Goal: Contribute content

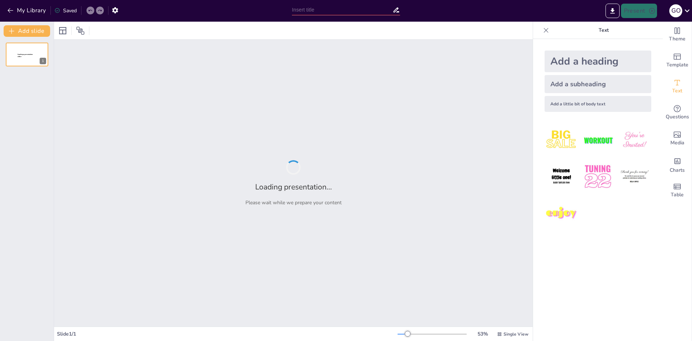
type input "Transformación Digital en la Extensión Rural: El Rol de las TIC"
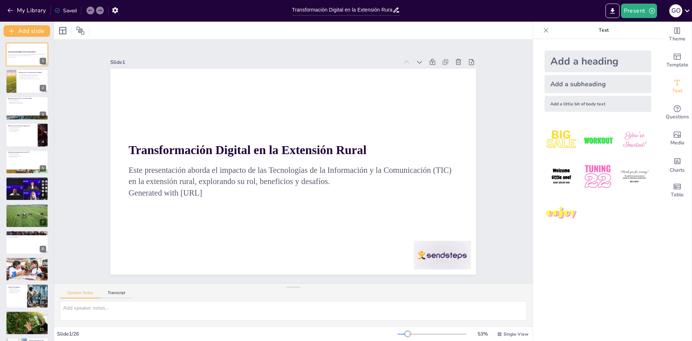
checkbox input "true"
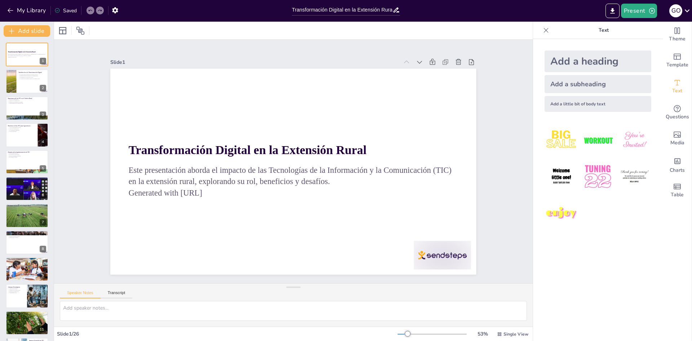
checkbox input "true"
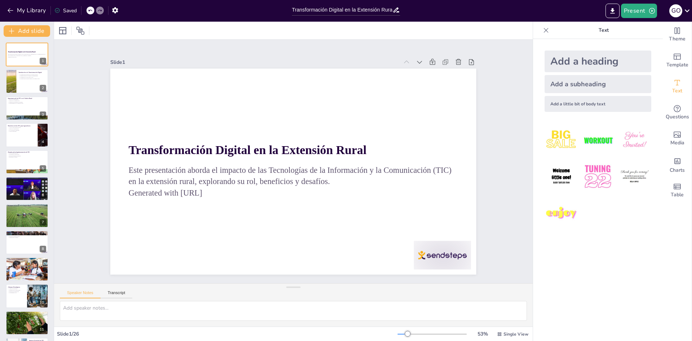
checkbox input "true"
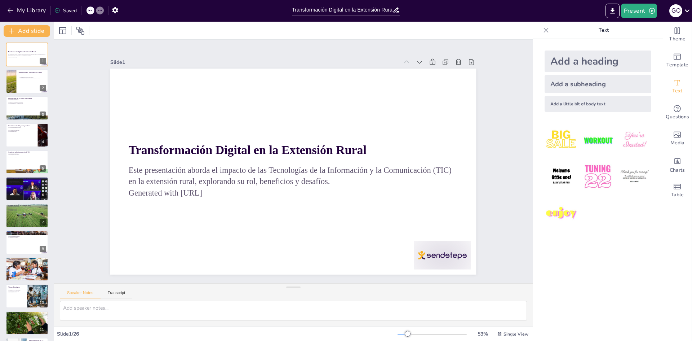
checkbox input "true"
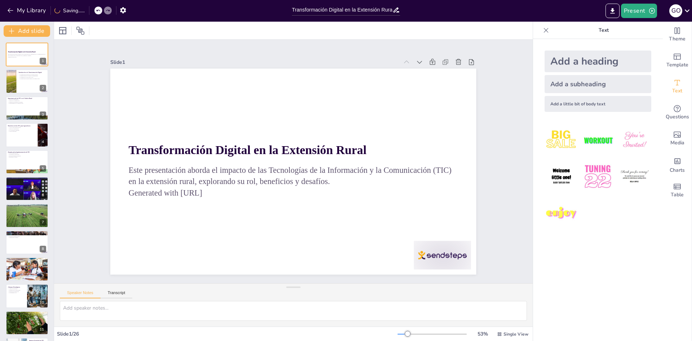
checkbox input "true"
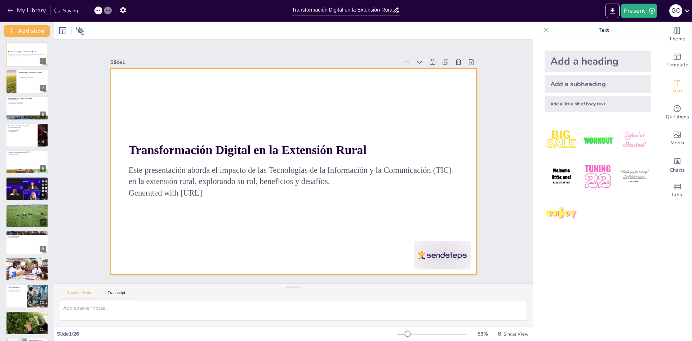
checkbox input "true"
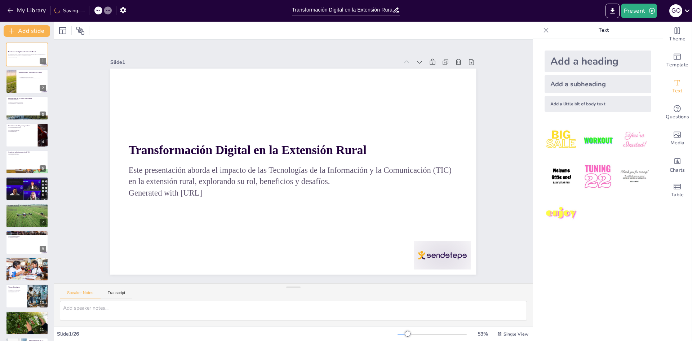
checkbox input "true"
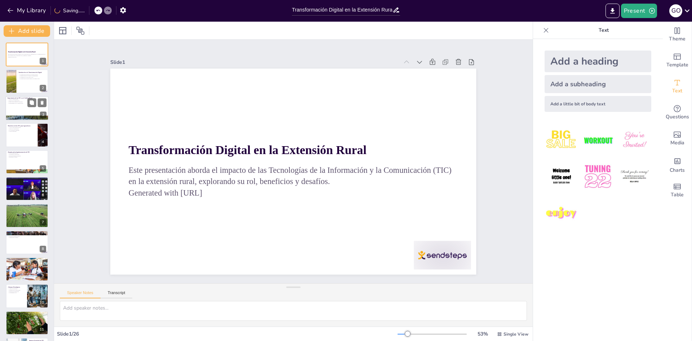
checkbox input "true"
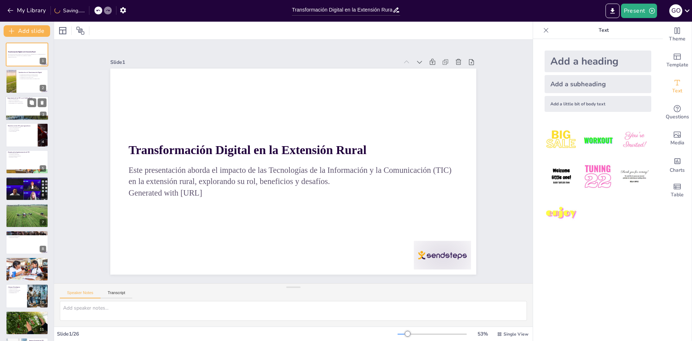
checkbox input "true"
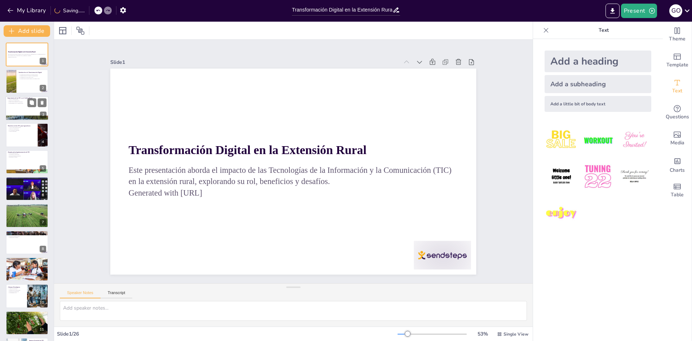
checkbox input "true"
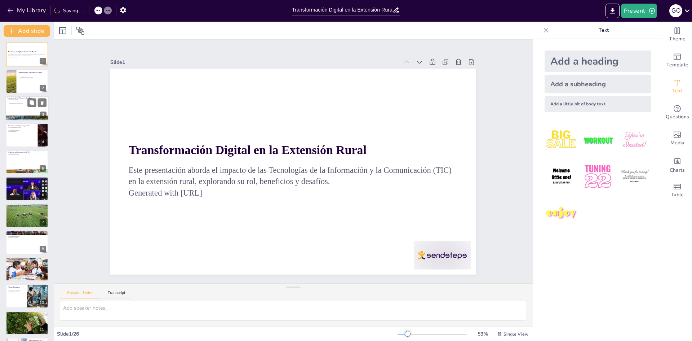
checkbox input "true"
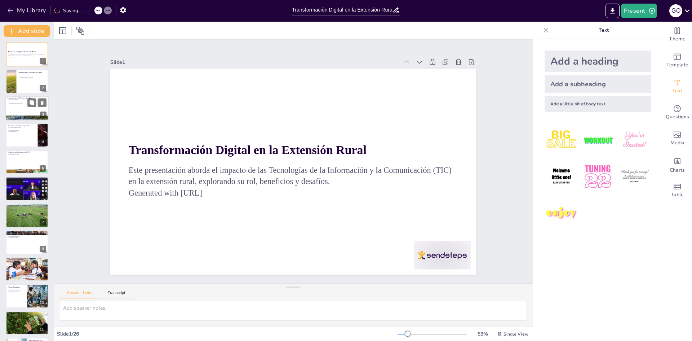
checkbox input "true"
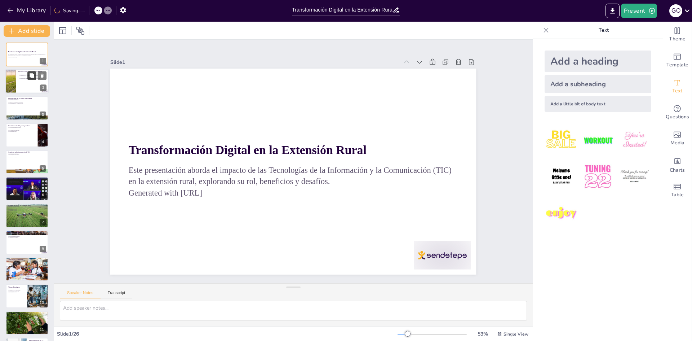
checkbox input "true"
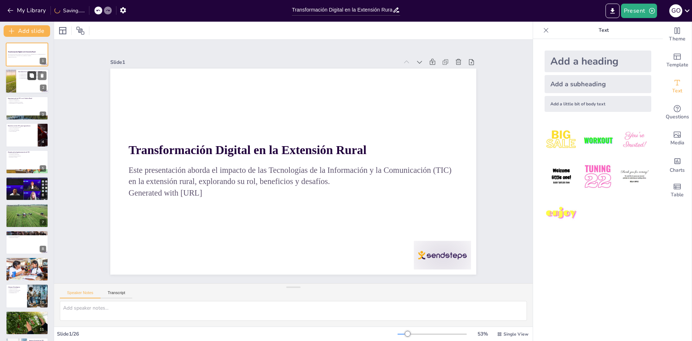
checkbox input "true"
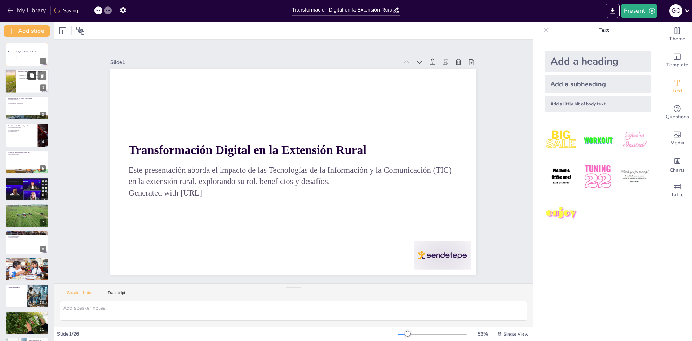
checkbox input "true"
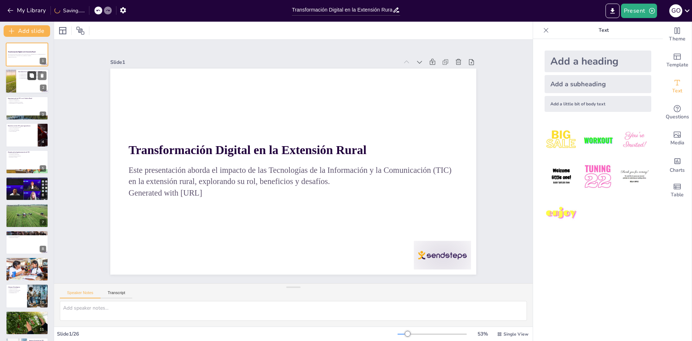
click at [34, 77] on icon at bounding box center [32, 76] width 4 height 4
type textarea "La transformación digital no es solo sobre la tecnología, sino que implica un c…"
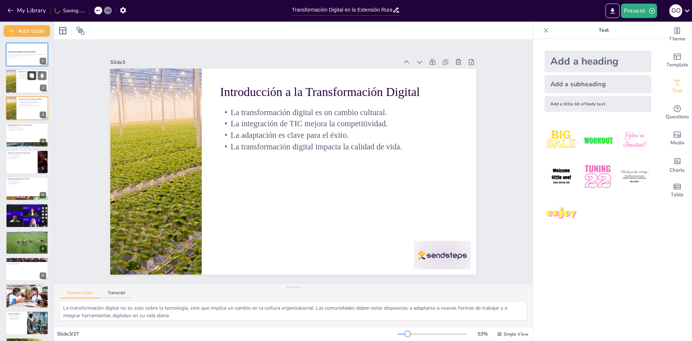
checkbox input "true"
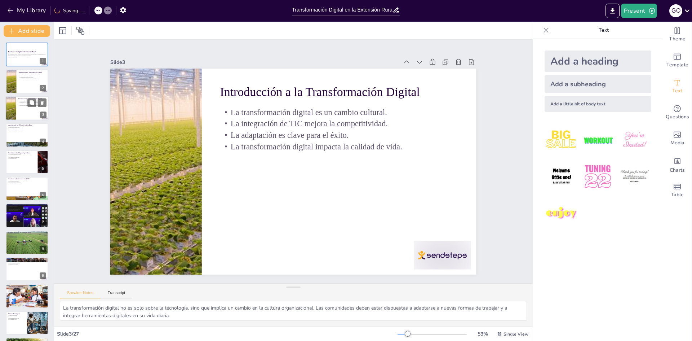
checkbox input "true"
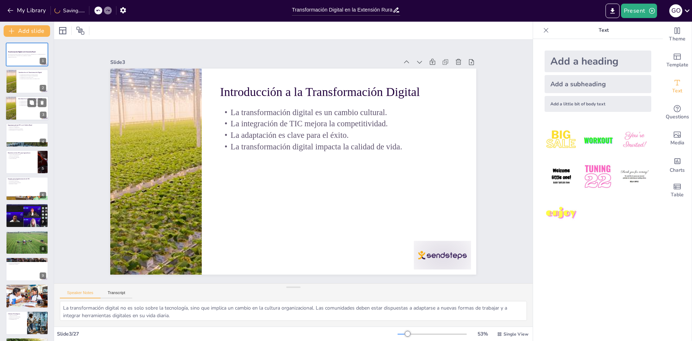
checkbox input "true"
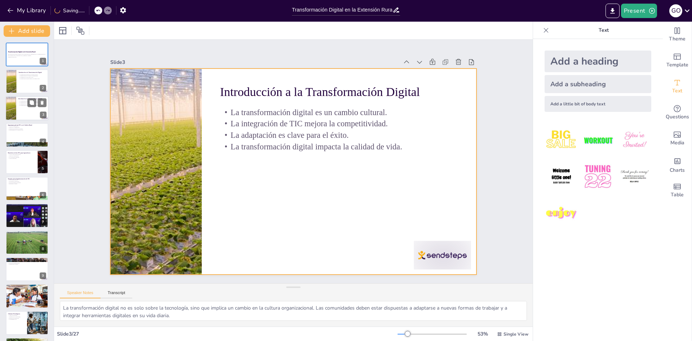
checkbox input "true"
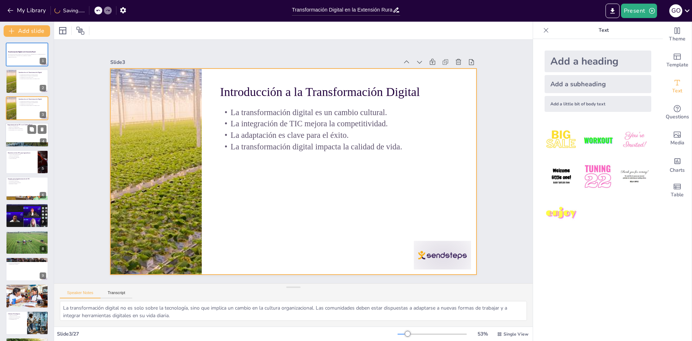
checkbox input "true"
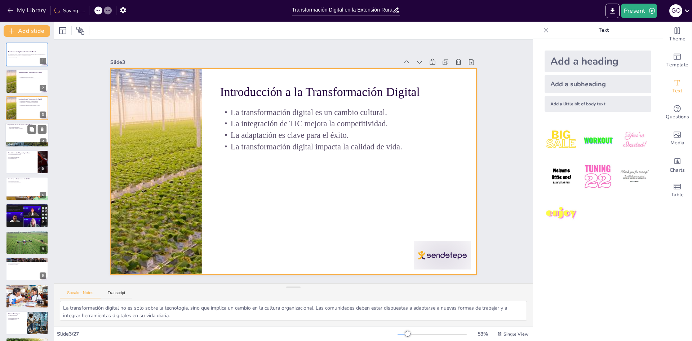
checkbox input "true"
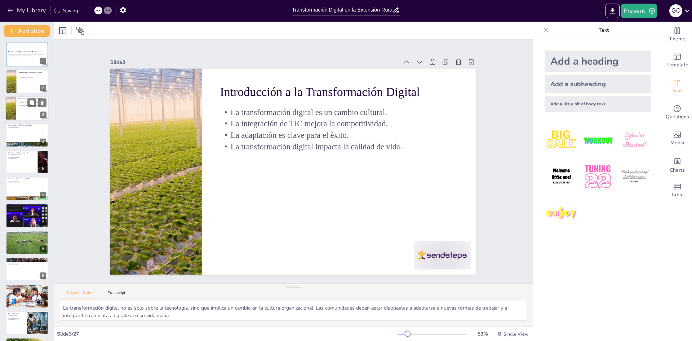
checkbox input "true"
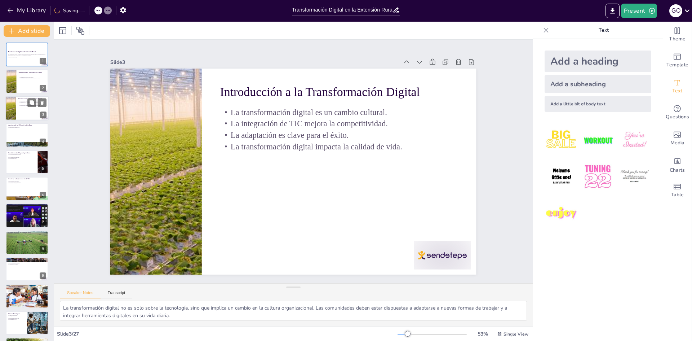
checkbox input "true"
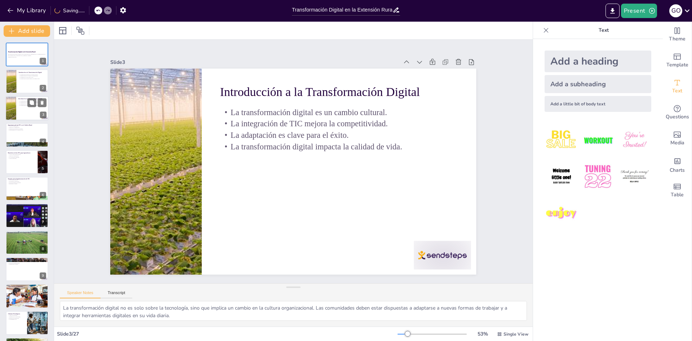
checkbox input "true"
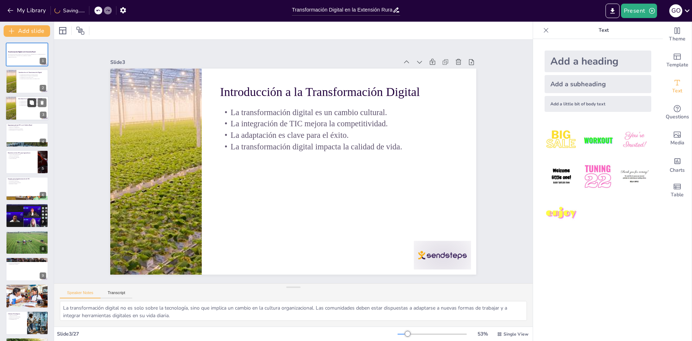
checkbox input "true"
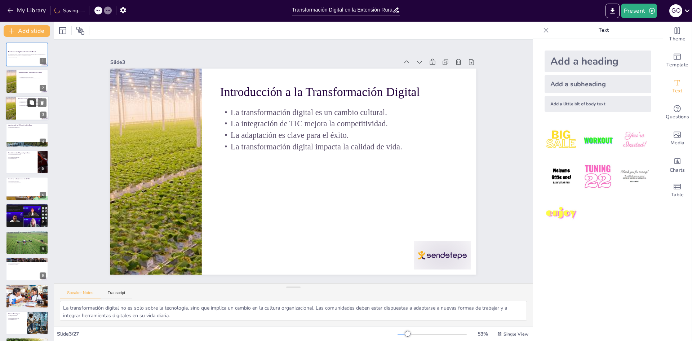
click at [28, 105] on button at bounding box center [31, 102] width 9 height 9
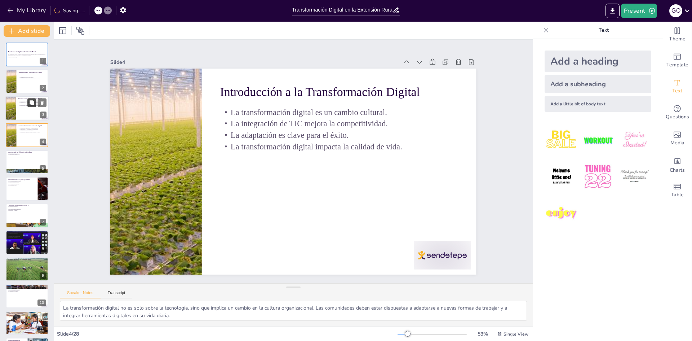
checkbox input "true"
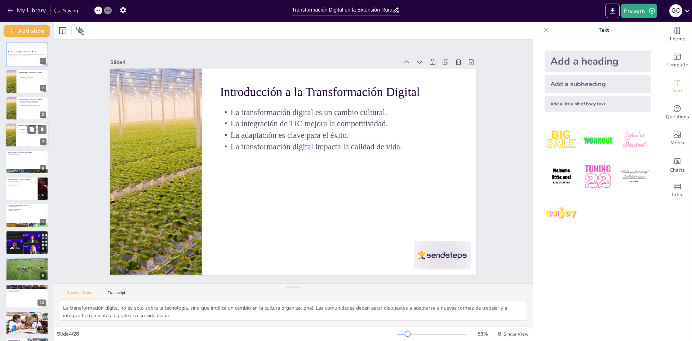
checkbox input "true"
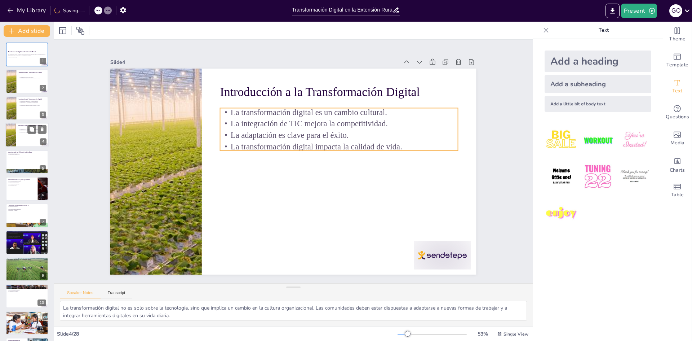
checkbox input "true"
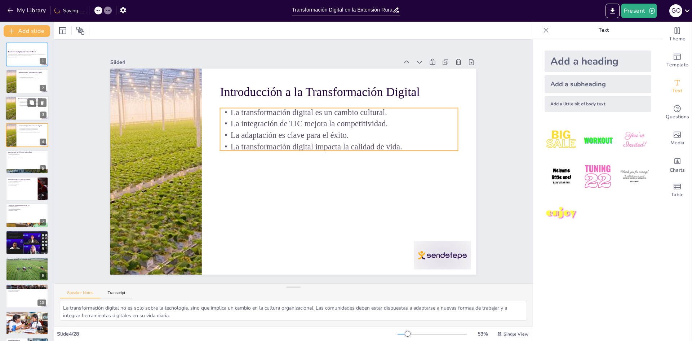
checkbox input "true"
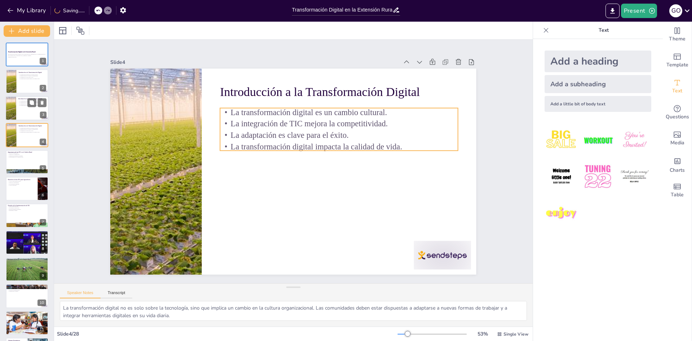
checkbox input "true"
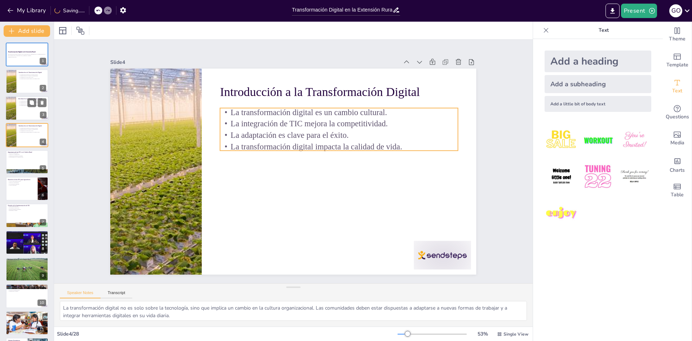
checkbox input "true"
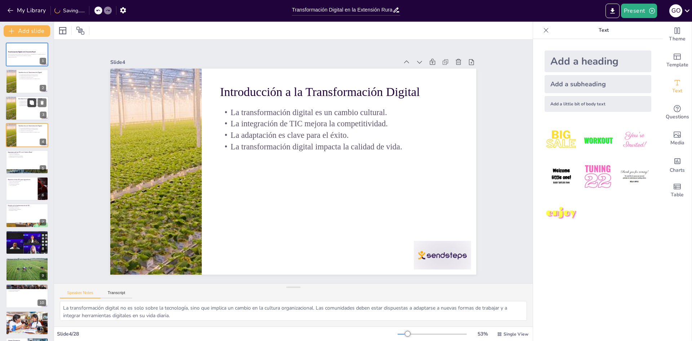
checkbox input "true"
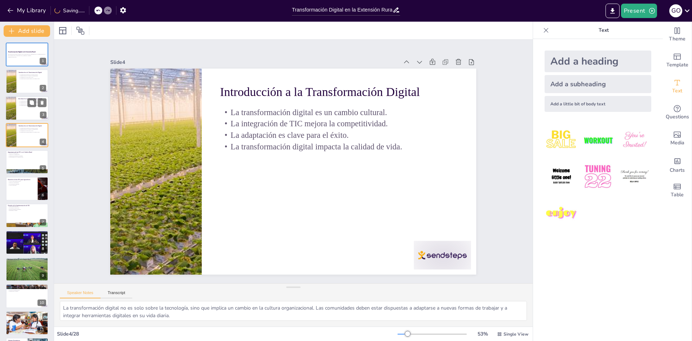
checkbox input "true"
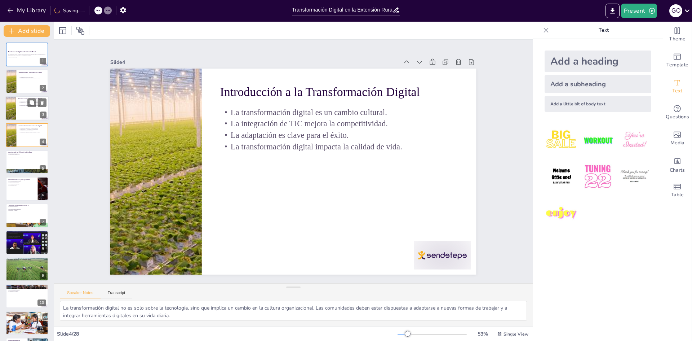
click at [22, 111] on div at bounding box center [26, 108] width 43 height 25
checkbox input "true"
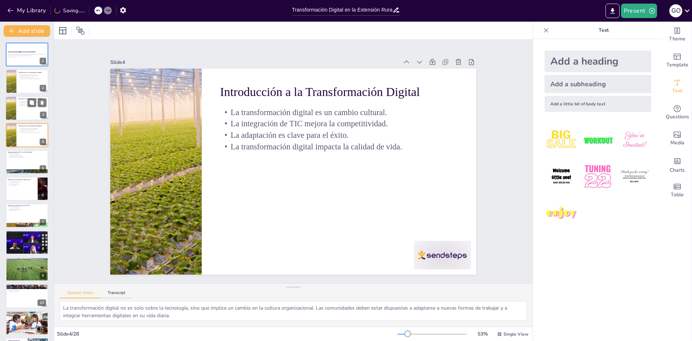
checkbox input "true"
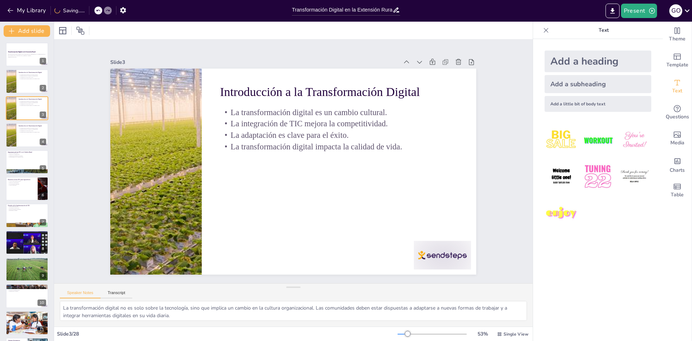
checkbox input "true"
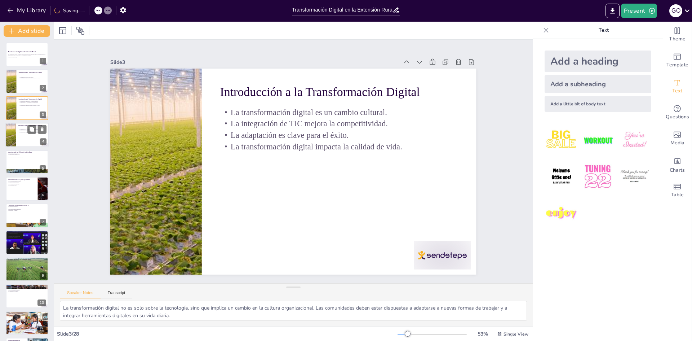
checkbox input "true"
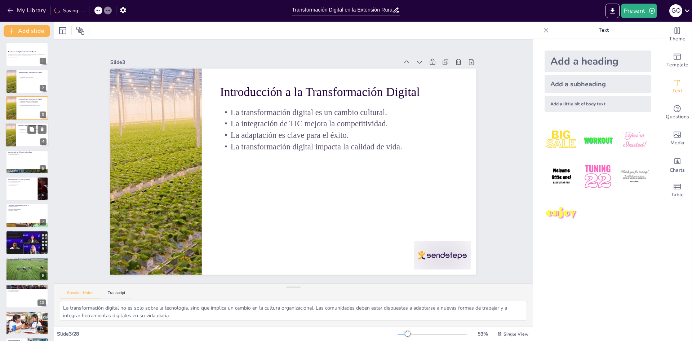
checkbox input "true"
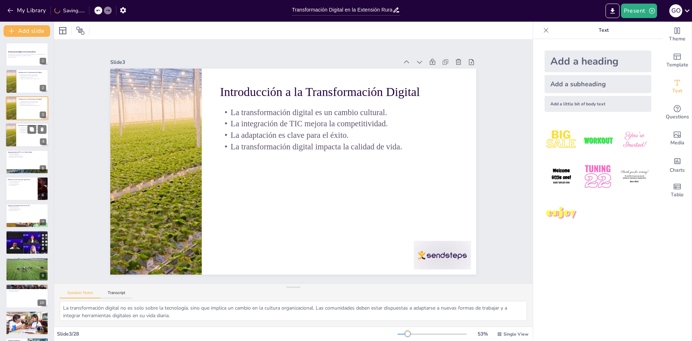
checkbox input "true"
click at [20, 130] on p "La adaptación es clave para el éxito." at bounding box center [32, 130] width 28 height 1
checkbox input "true"
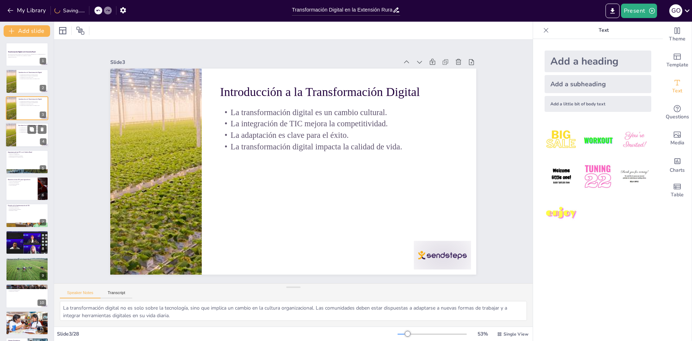
checkbox input "true"
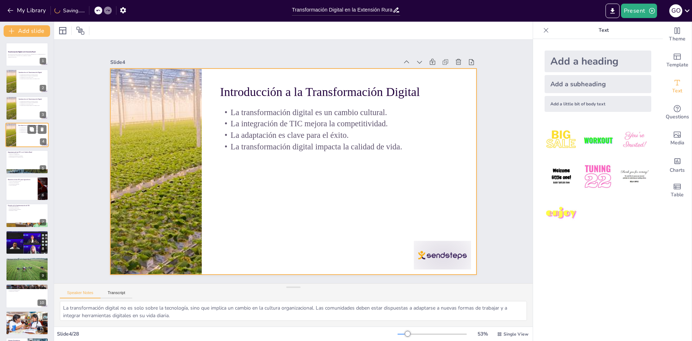
click at [21, 136] on div at bounding box center [26, 135] width 43 height 25
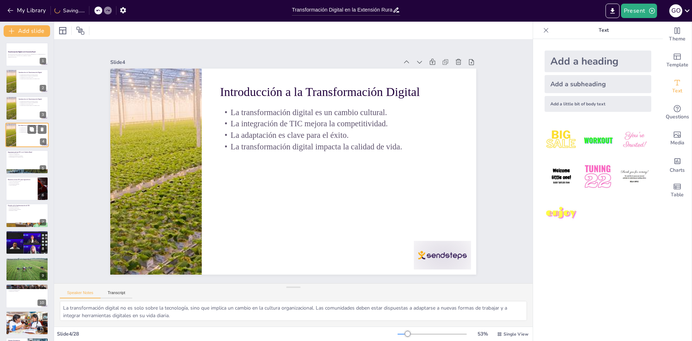
click at [24, 143] on div at bounding box center [26, 135] width 43 height 25
click at [26, 183] on p "Uso de técnicas avanzadas." at bounding box center [22, 183] width 28 height 1
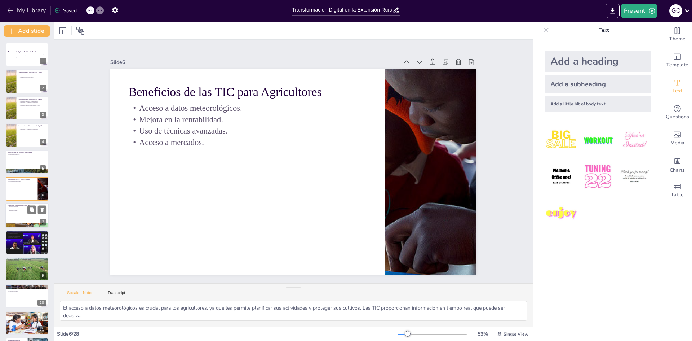
click at [15, 212] on div at bounding box center [26, 215] width 43 height 25
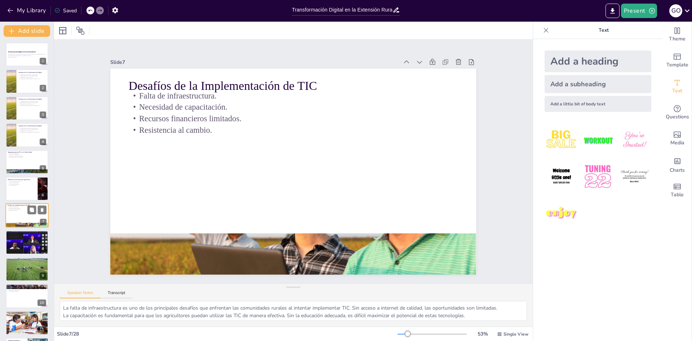
scroll to position [27, 0]
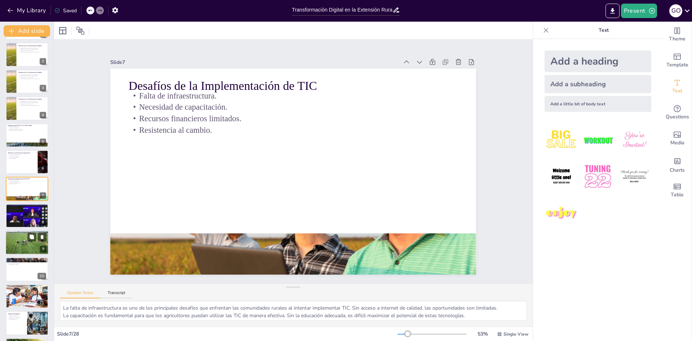
click at [16, 244] on div at bounding box center [26, 242] width 43 height 25
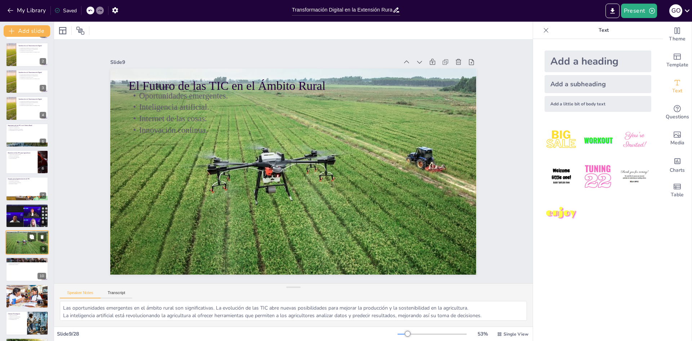
scroll to position [80, 0]
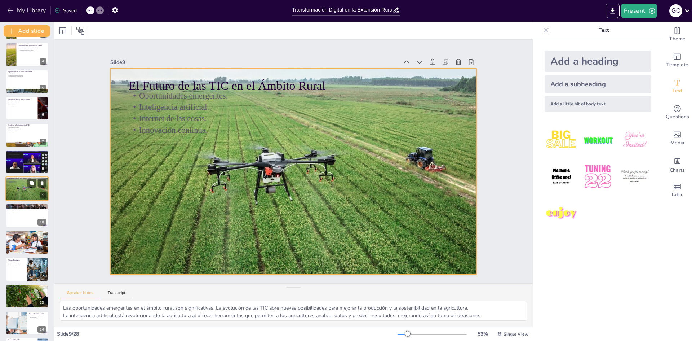
click at [16, 193] on div at bounding box center [26, 188] width 43 height 25
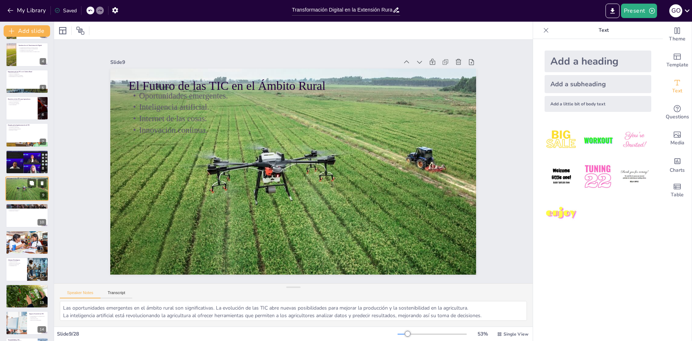
click at [22, 188] on div at bounding box center [26, 188] width 43 height 25
click at [26, 163] on div at bounding box center [26, 161] width 43 height 27
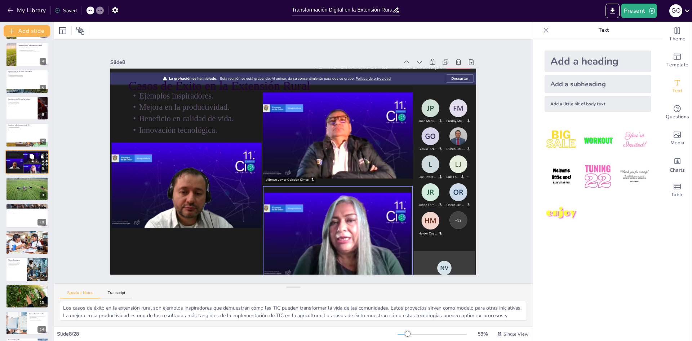
scroll to position [53, 0]
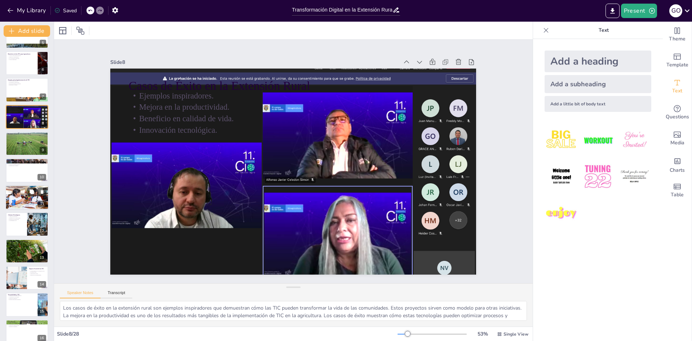
click at [34, 187] on p "Capacitación y Educación" at bounding box center [27, 187] width 39 height 2
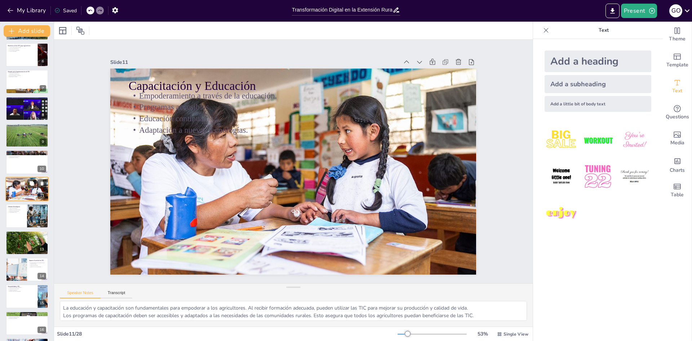
scroll to position [170, 0]
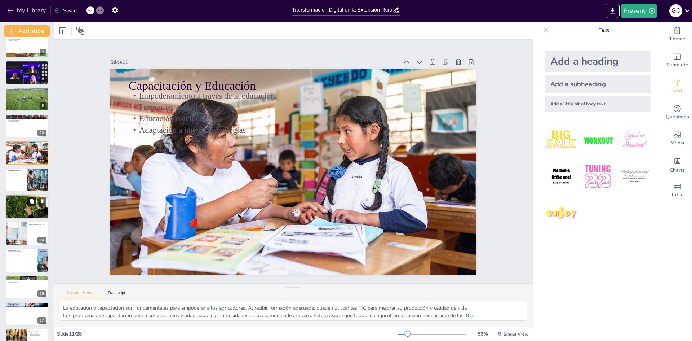
click at [32, 201] on icon at bounding box center [32, 201] width 4 height 4
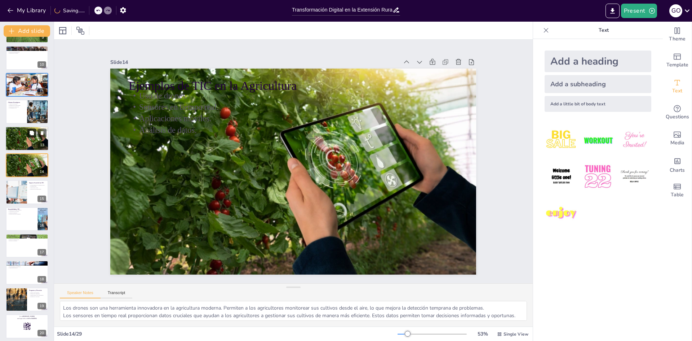
scroll to position [251, 0]
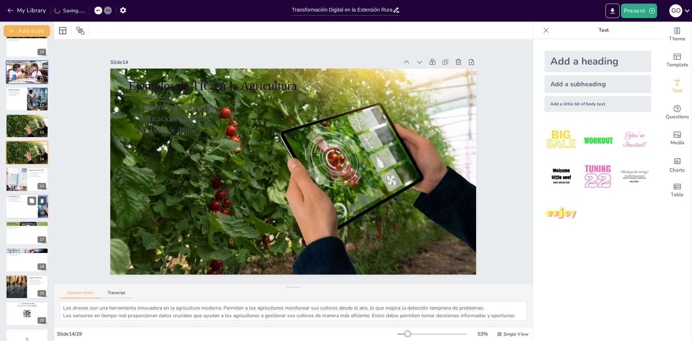
click at [14, 207] on div at bounding box center [26, 206] width 43 height 25
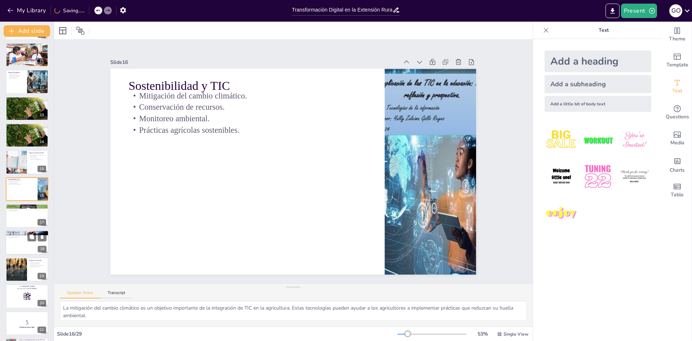
click at [17, 240] on div at bounding box center [26, 242] width 43 height 25
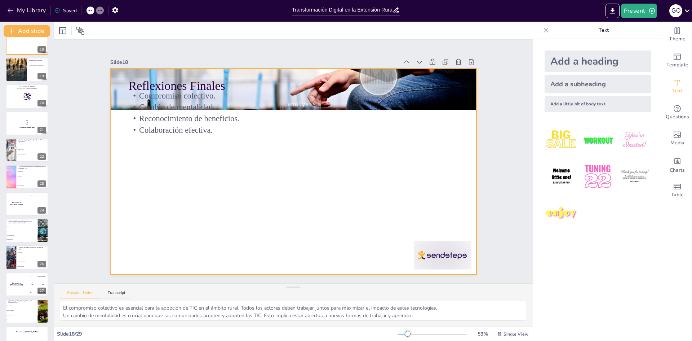
scroll to position [482, 0]
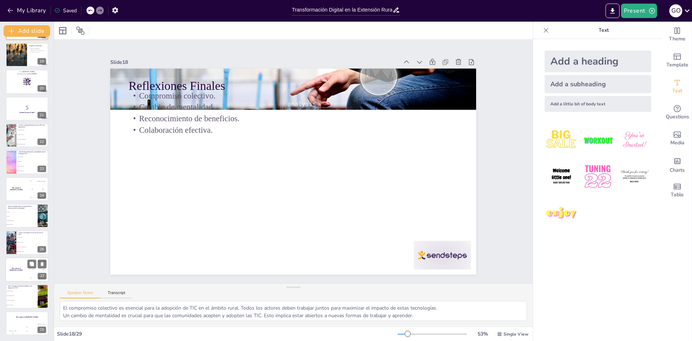
click at [30, 274] on div "300 Niels" at bounding box center [38, 278] width 22 height 8
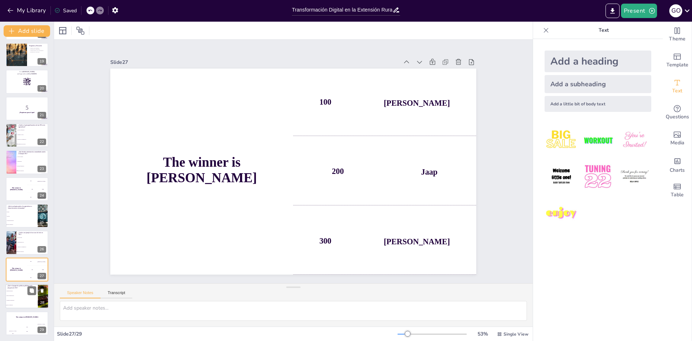
click at [10, 297] on li "Mejorar infraestructura" at bounding box center [21, 295] width 32 height 5
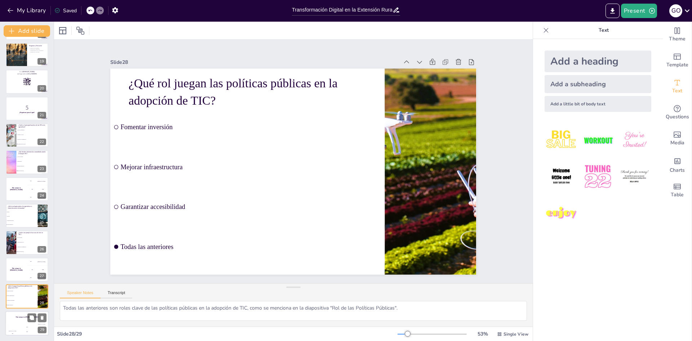
click at [13, 319] on div "The winner is [PERSON_NAME]" at bounding box center [26, 317] width 43 height 12
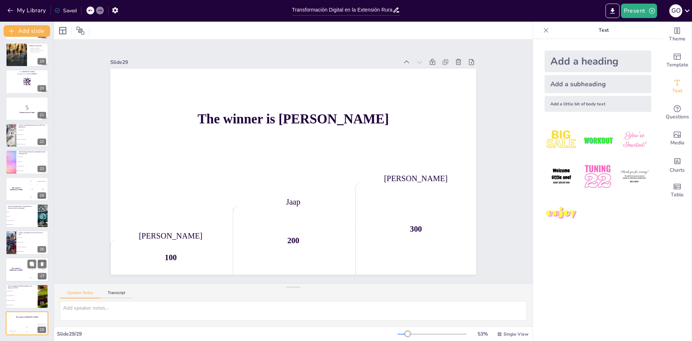
click at [30, 279] on div "300 Niels" at bounding box center [38, 278] width 22 height 8
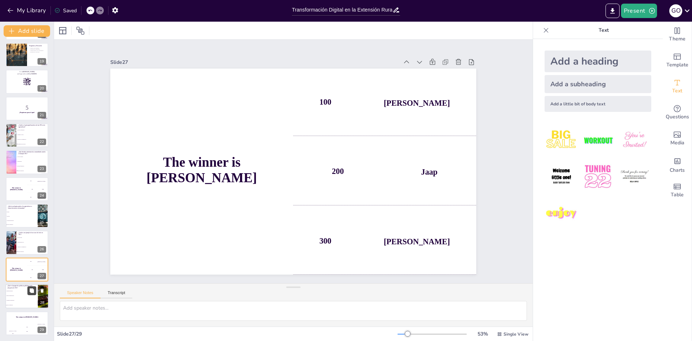
click at [28, 288] on button at bounding box center [31, 290] width 9 height 9
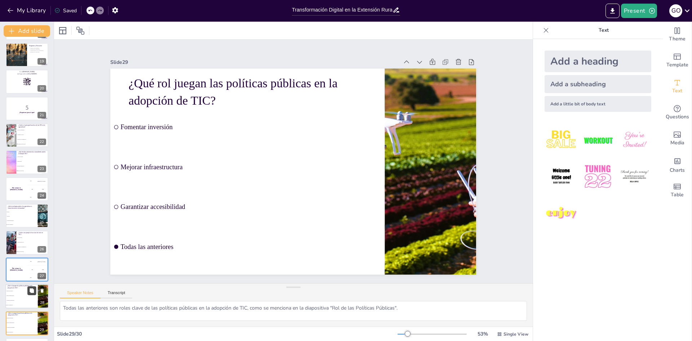
scroll to position [509, 0]
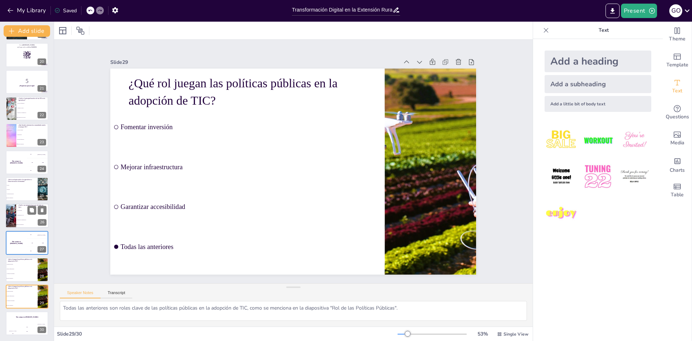
click at [26, 225] on li "Todas las anteriores" at bounding box center [32, 224] width 32 height 5
